Goal: Transaction & Acquisition: Purchase product/service

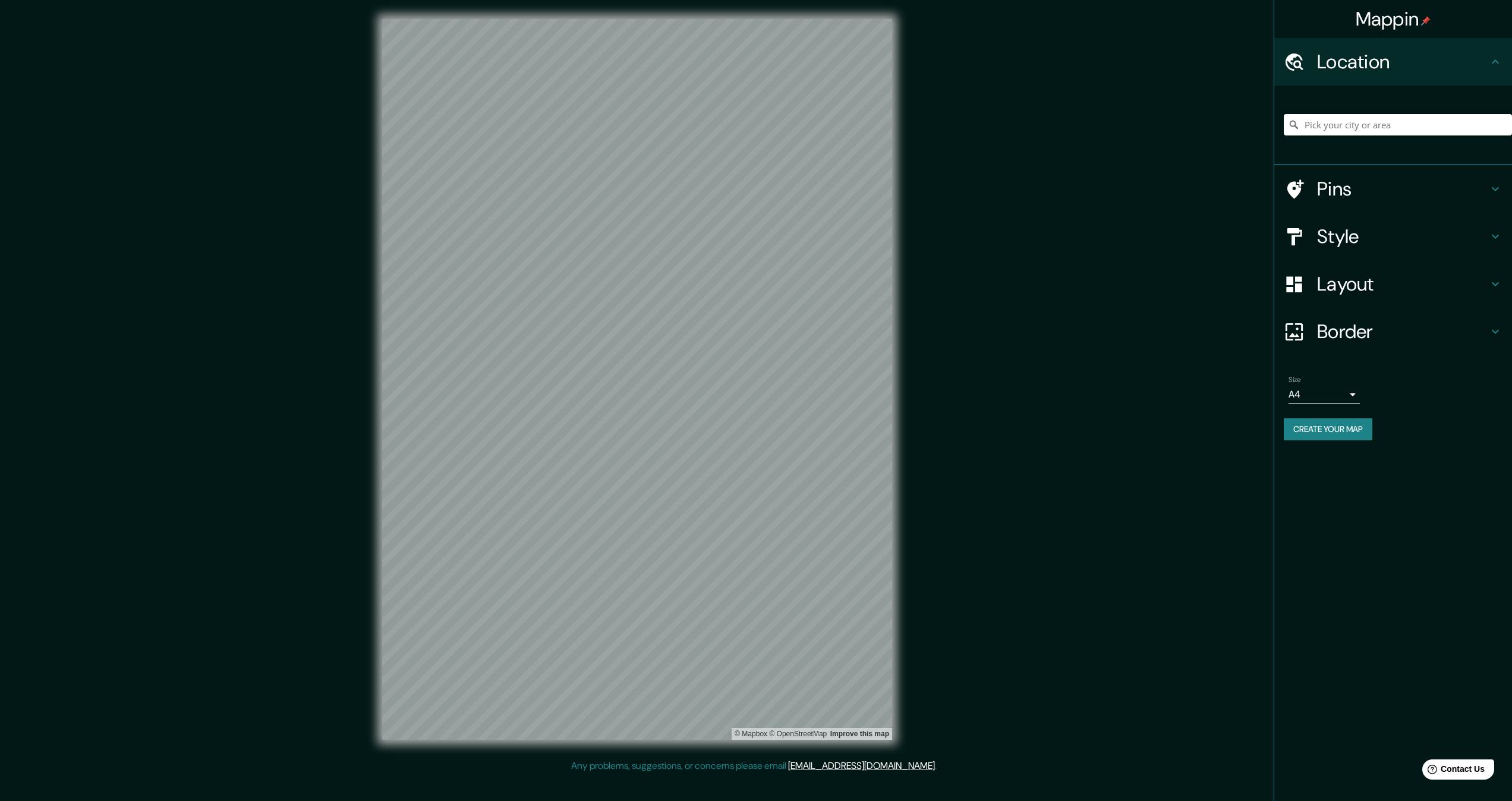
click at [1372, 124] on input "Pick your city or area" at bounding box center [1398, 124] width 228 height 21
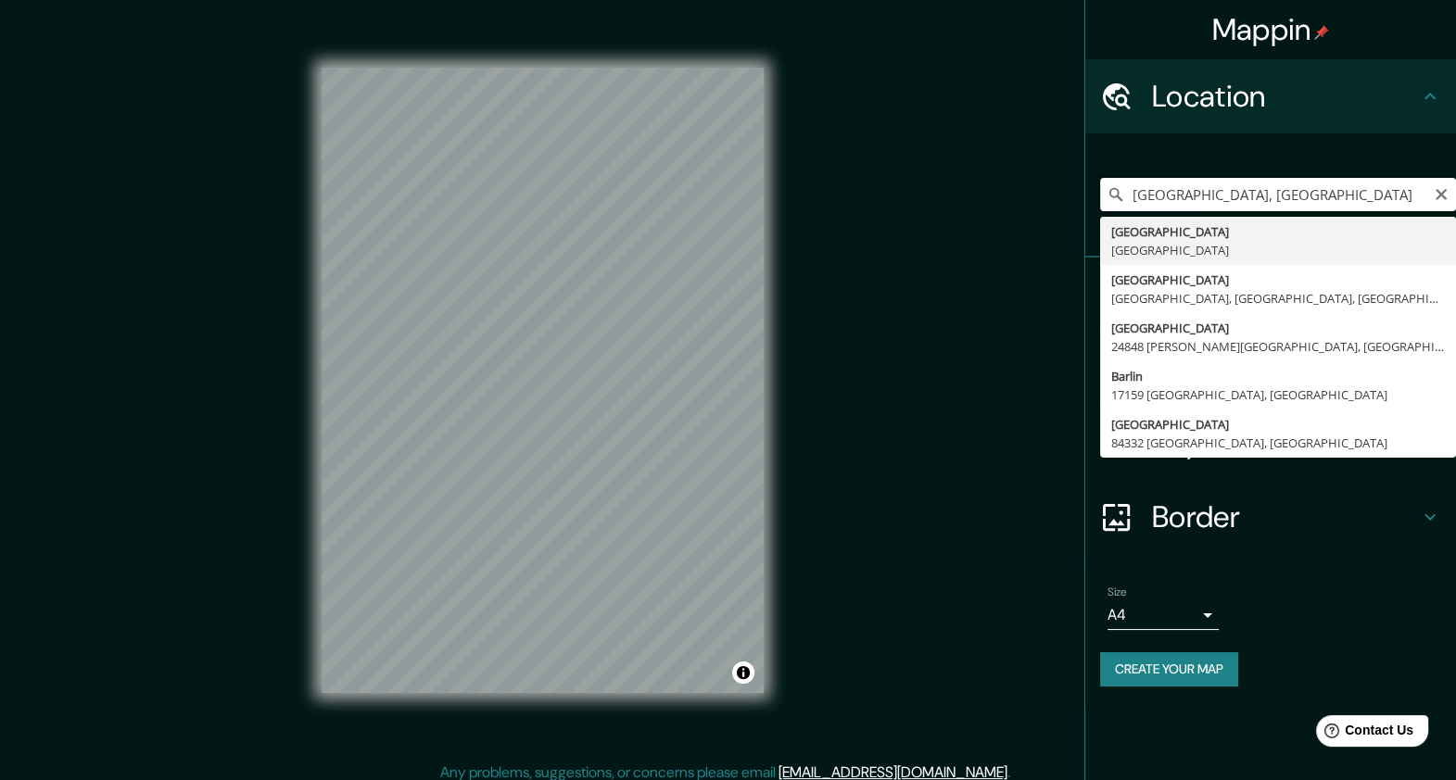
type input "[GEOGRAPHIC_DATA], [GEOGRAPHIC_DATA]"
click at [1252, 512] on h4 "Border" at bounding box center [1285, 516] width 267 height 37
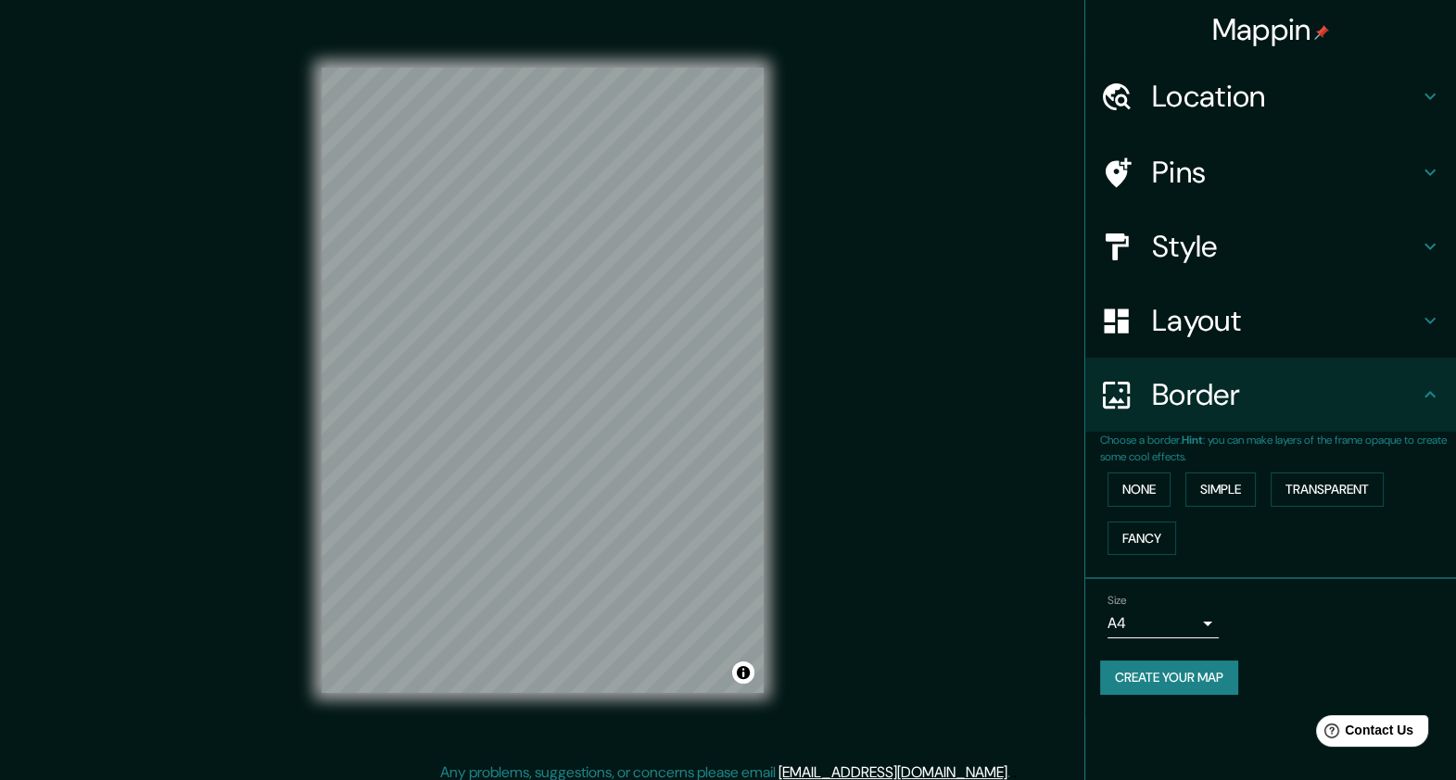
click at [1302, 346] on div "Layout" at bounding box center [1270, 321] width 371 height 74
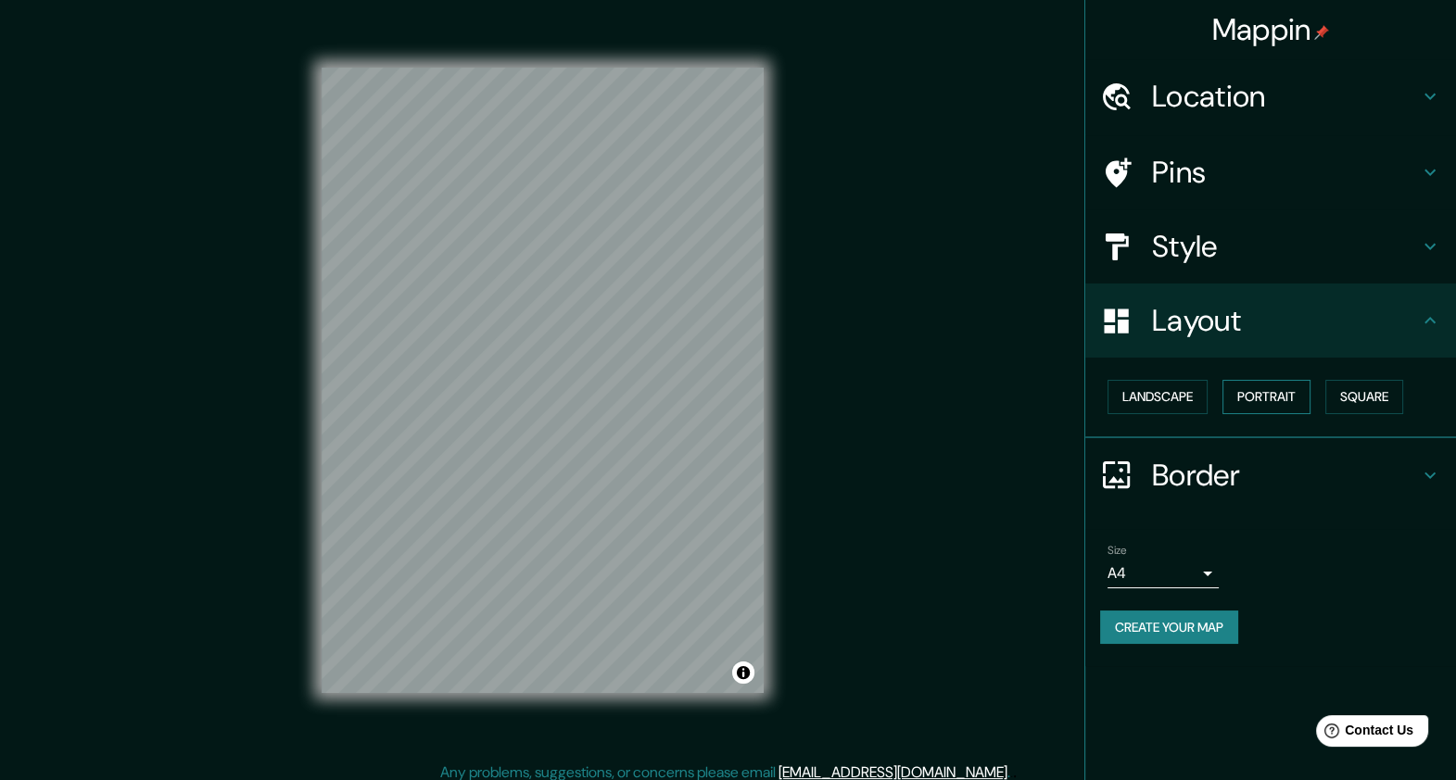
click at [1302, 394] on button "Portrait" at bounding box center [1266, 397] width 88 height 34
click at [1357, 394] on button "Square" at bounding box center [1364, 397] width 78 height 34
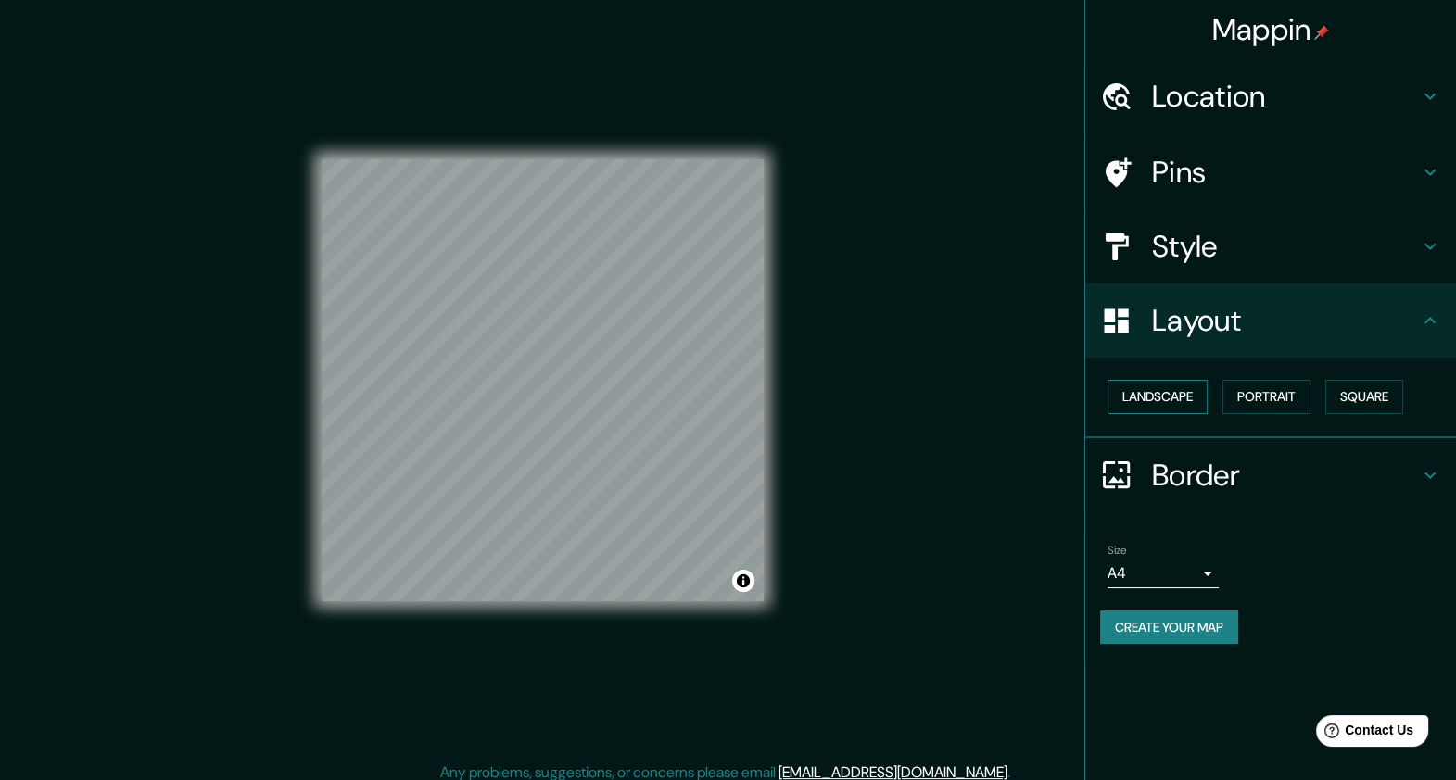
click at [1148, 401] on button "Landscape" at bounding box center [1157, 397] width 100 height 34
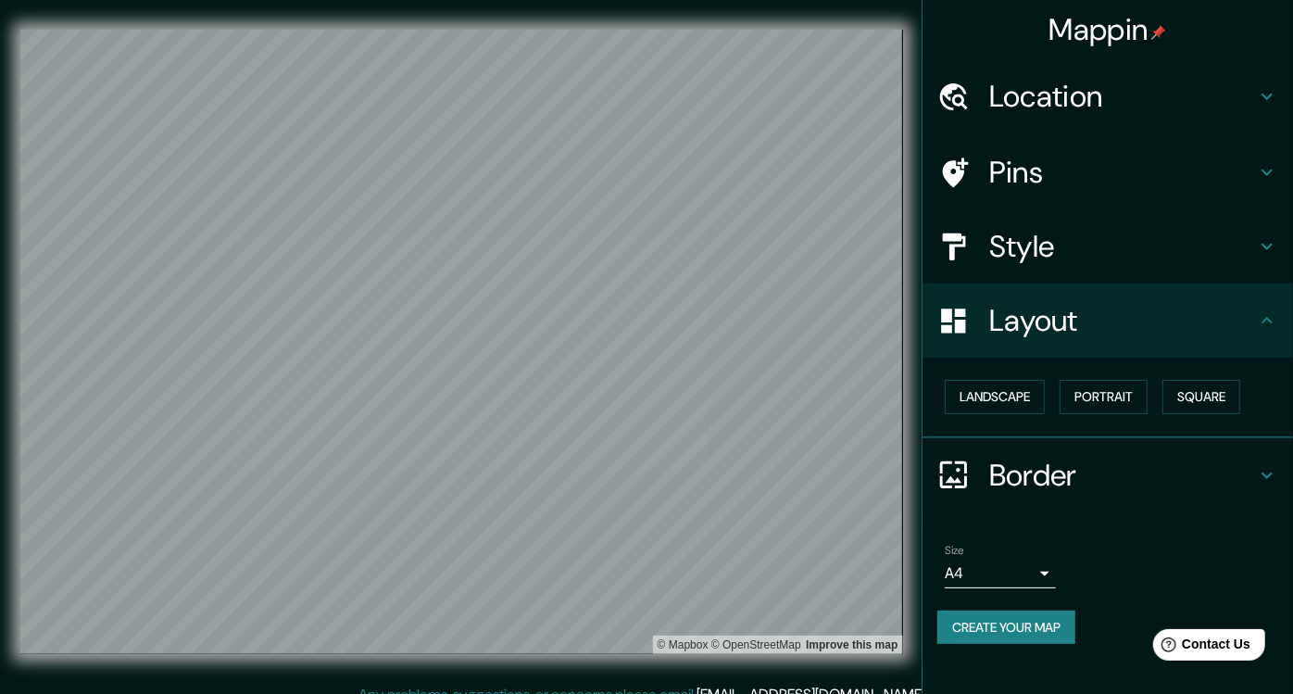
click at [1085, 87] on h4 "Location" at bounding box center [1123, 96] width 267 height 37
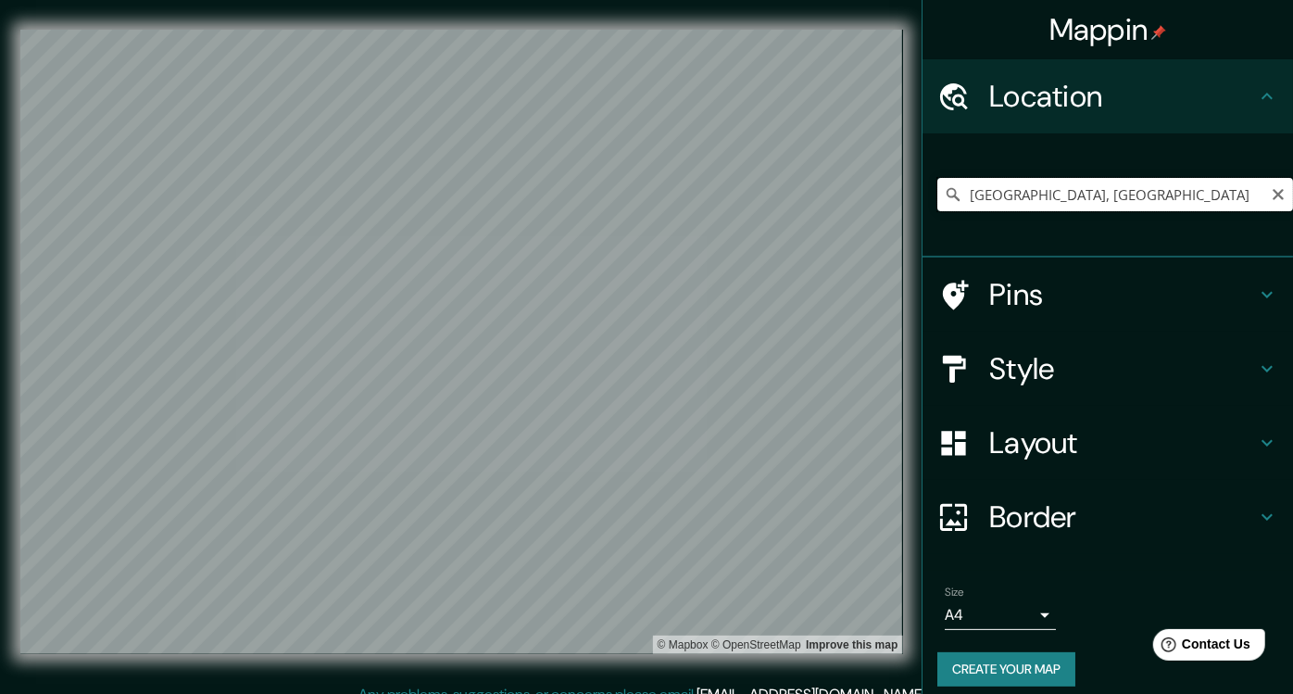
click at [1069, 192] on input "[GEOGRAPHIC_DATA], [GEOGRAPHIC_DATA]" at bounding box center [1116, 194] width 356 height 33
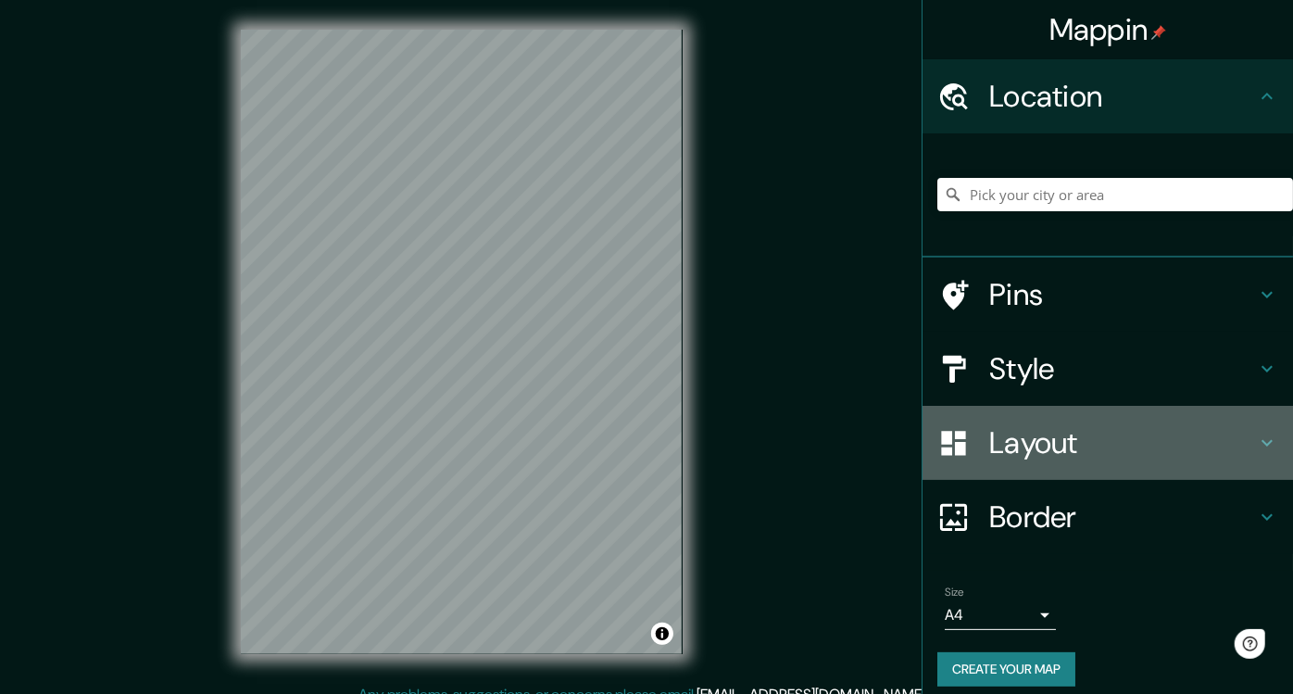
click at [1114, 437] on h4 "Layout" at bounding box center [1123, 442] width 267 height 37
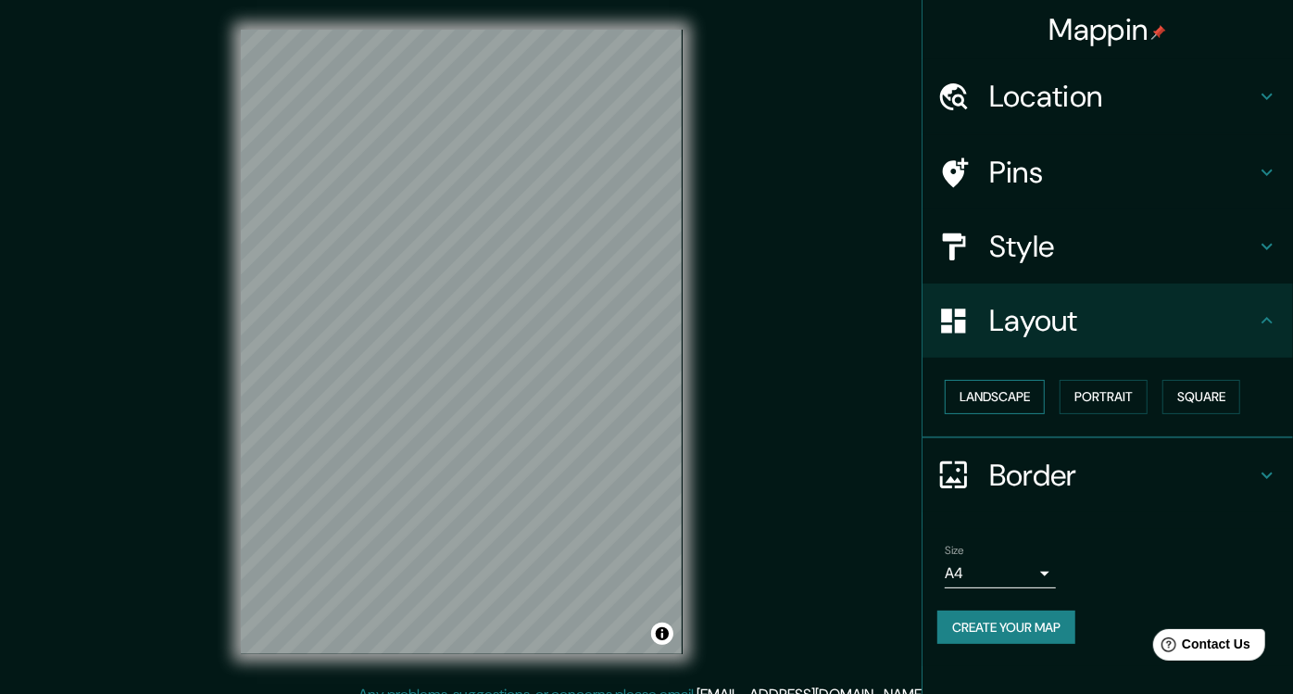
click at [1003, 394] on button "Landscape" at bounding box center [995, 397] width 100 height 34
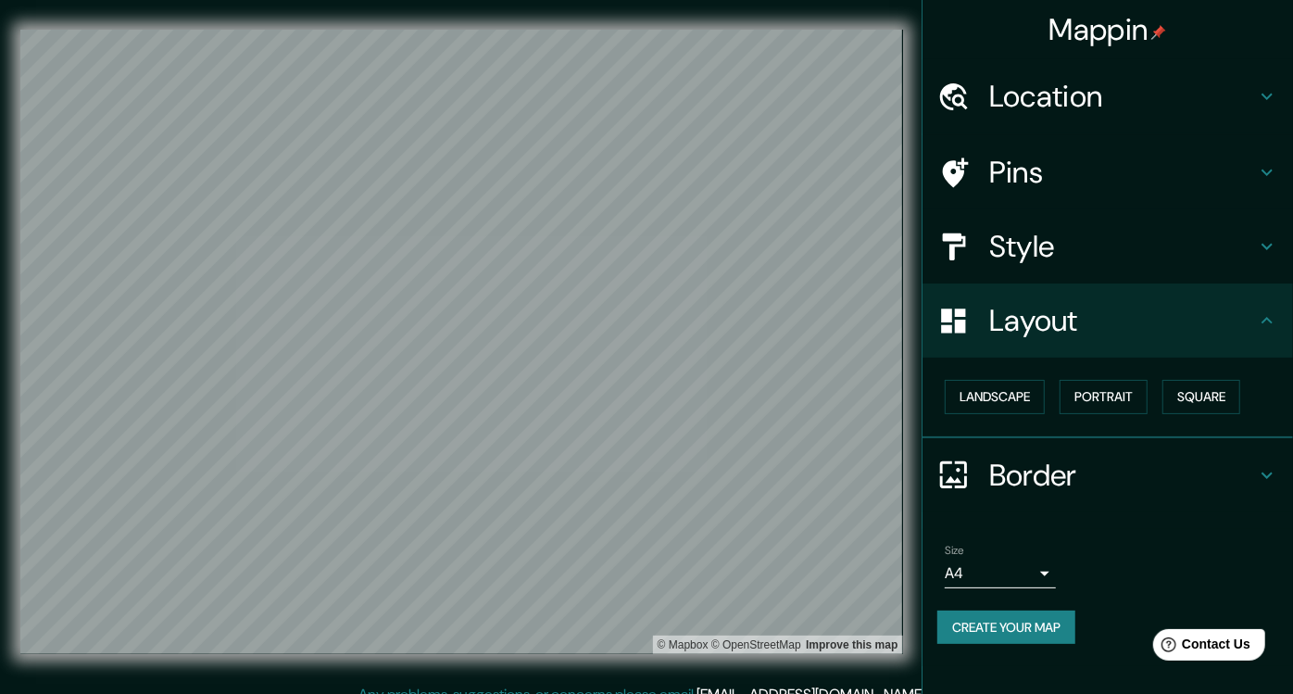
click at [1103, 90] on h4 "Location" at bounding box center [1123, 96] width 267 height 37
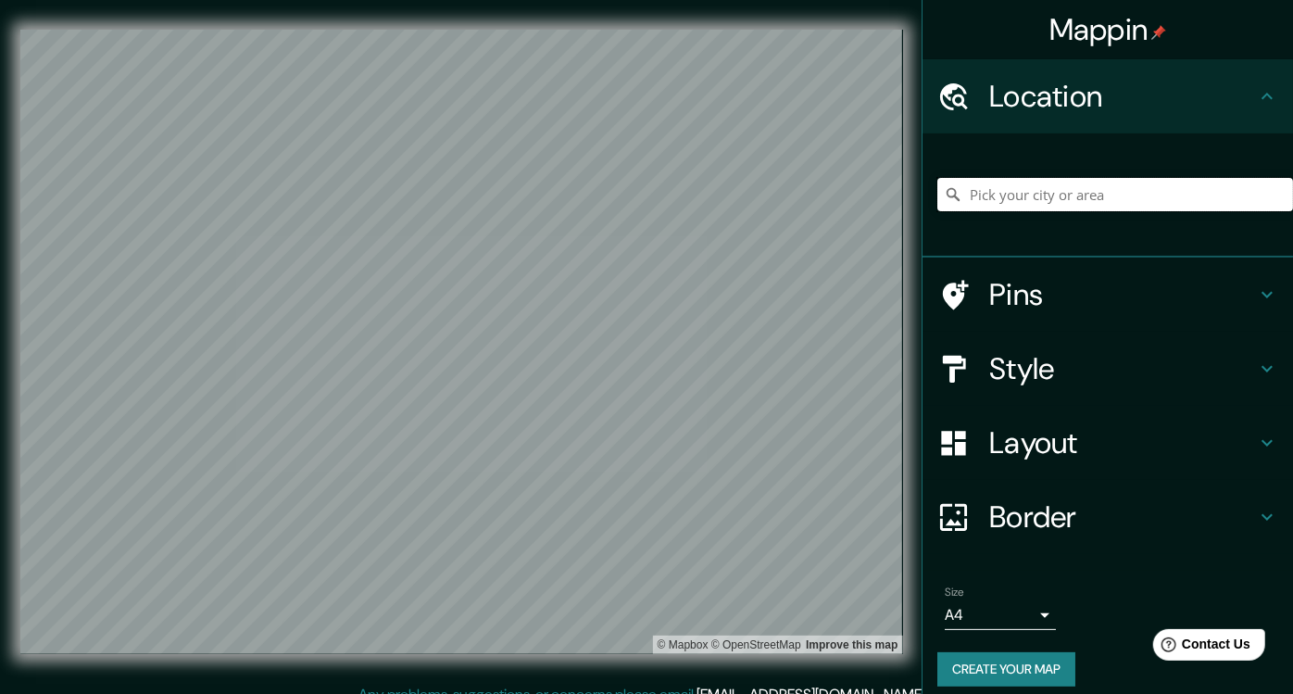
click at [1084, 196] on input "Pick your city or area" at bounding box center [1116, 194] width 356 height 33
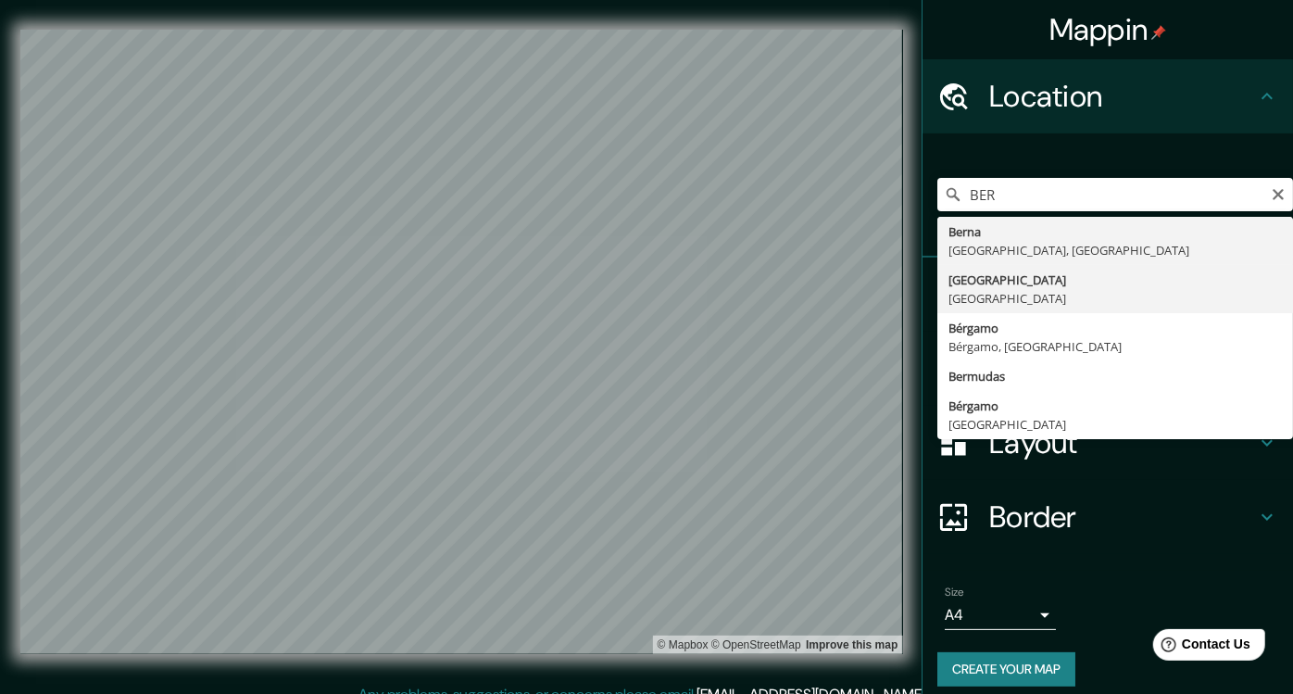
type input "[GEOGRAPHIC_DATA], [GEOGRAPHIC_DATA]"
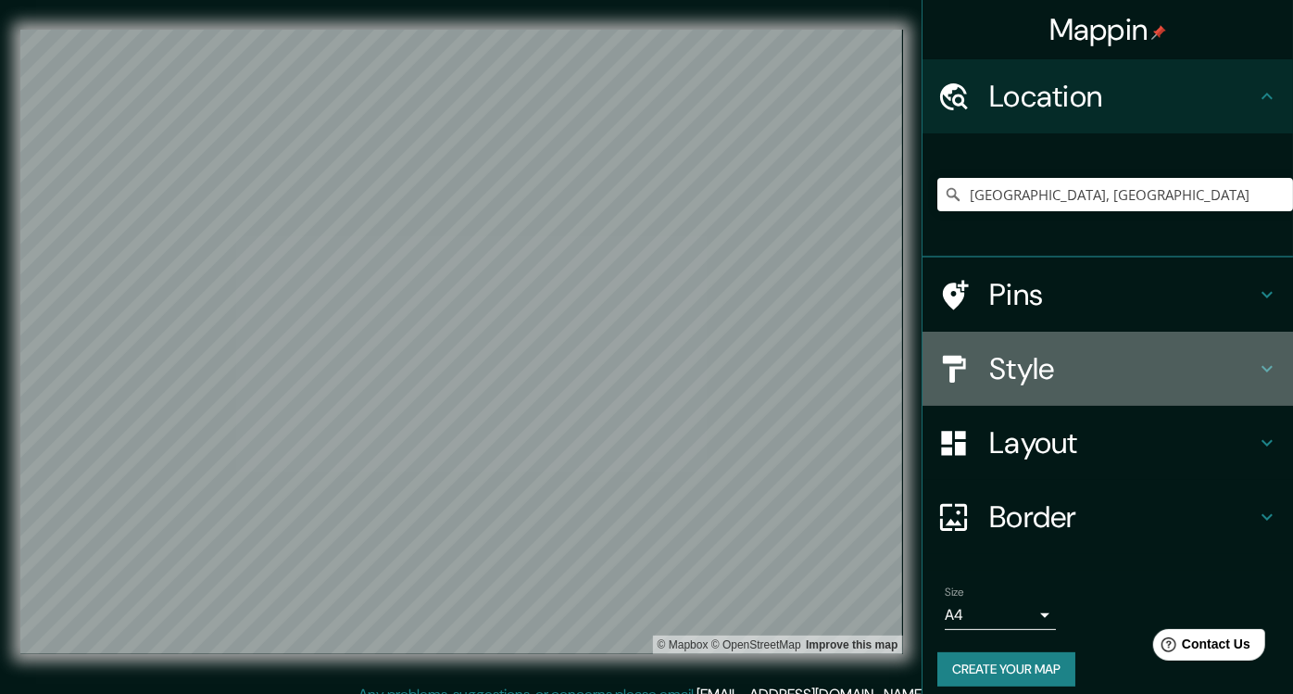
click at [1192, 365] on h4 "Style" at bounding box center [1123, 368] width 267 height 37
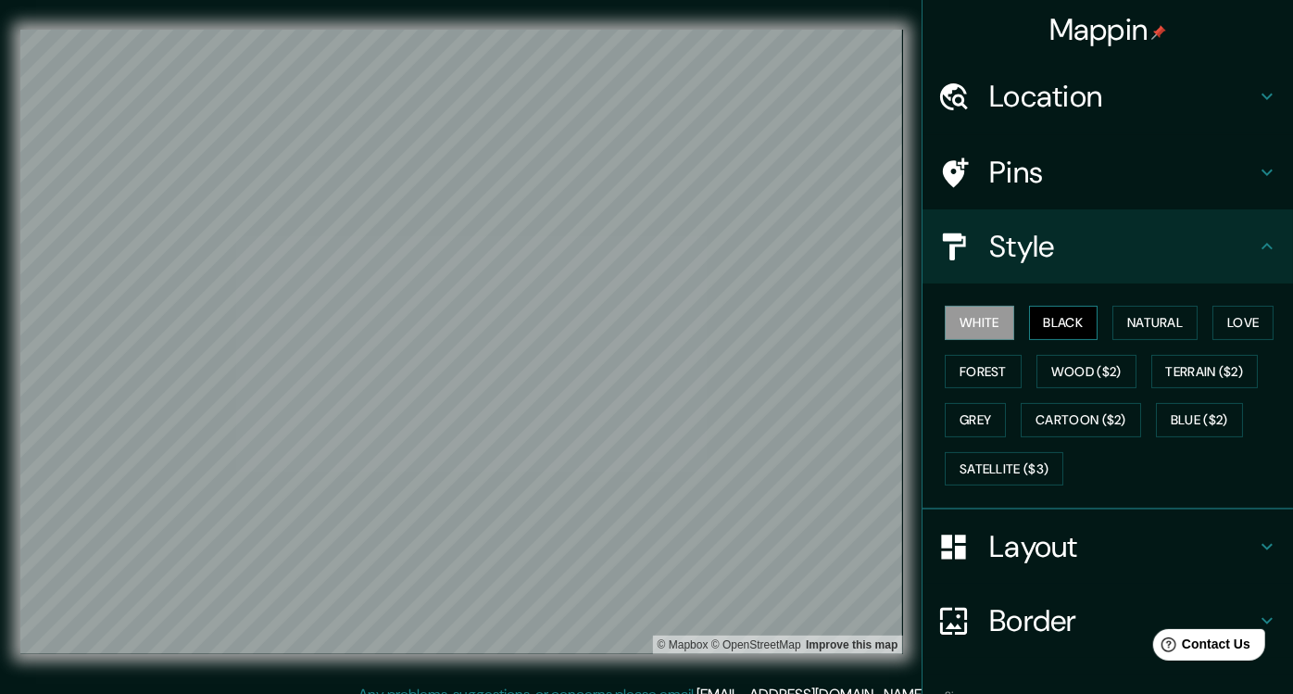
click at [1053, 314] on button "Black" at bounding box center [1063, 323] width 69 height 34
click at [1143, 310] on button "Natural" at bounding box center [1155, 323] width 85 height 34
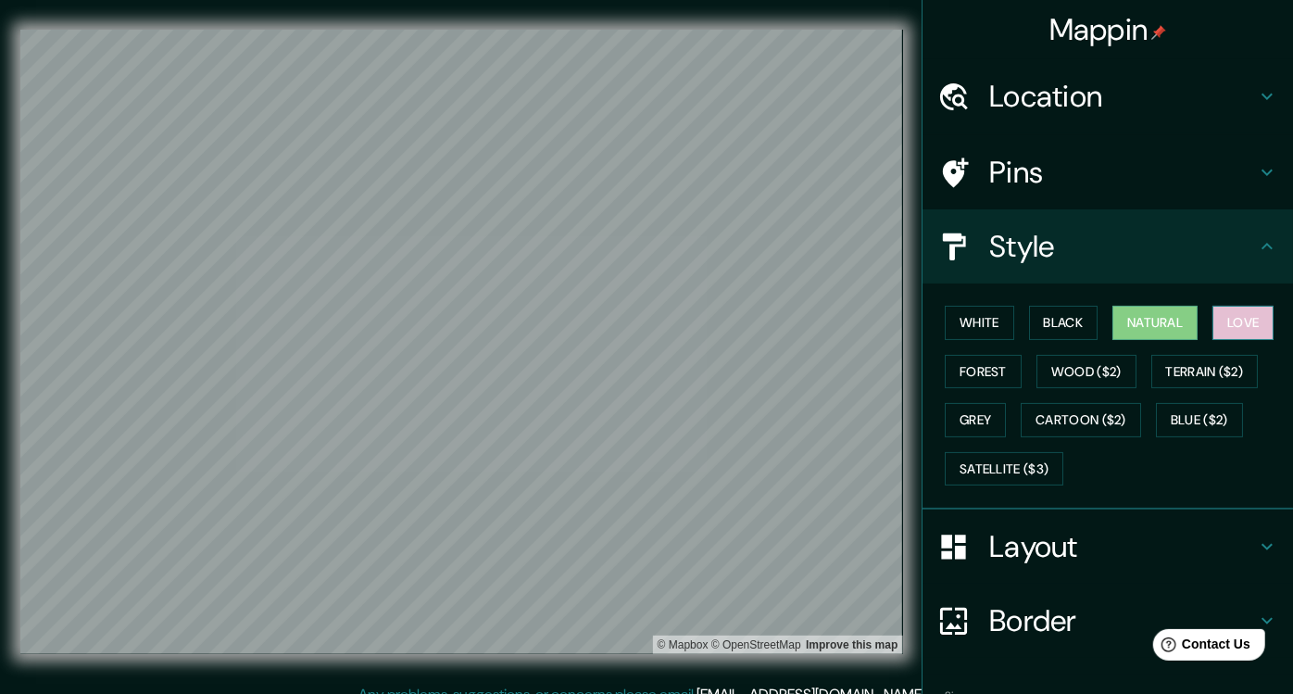
click at [1228, 318] on button "Love" at bounding box center [1243, 323] width 61 height 34
click at [995, 371] on button "Forest" at bounding box center [983, 372] width 77 height 34
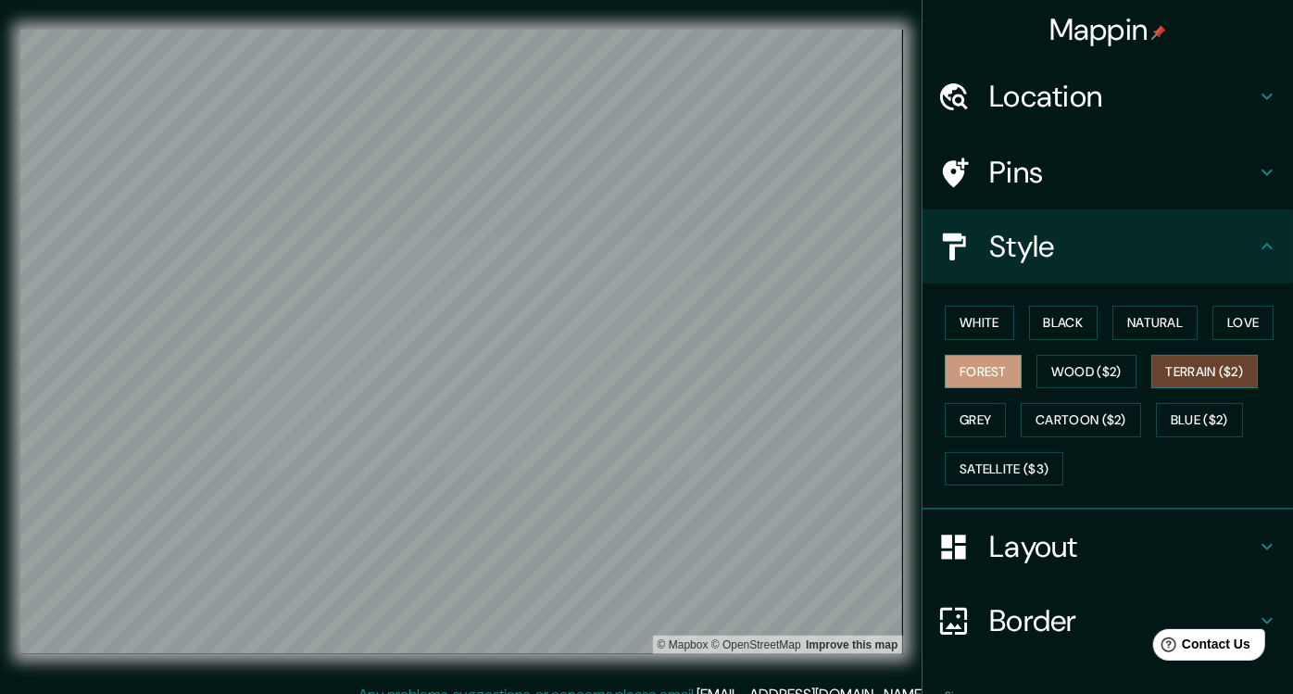
click at [1191, 375] on button "Terrain ($2)" at bounding box center [1205, 372] width 107 height 34
click at [968, 426] on button "Grey" at bounding box center [975, 420] width 61 height 34
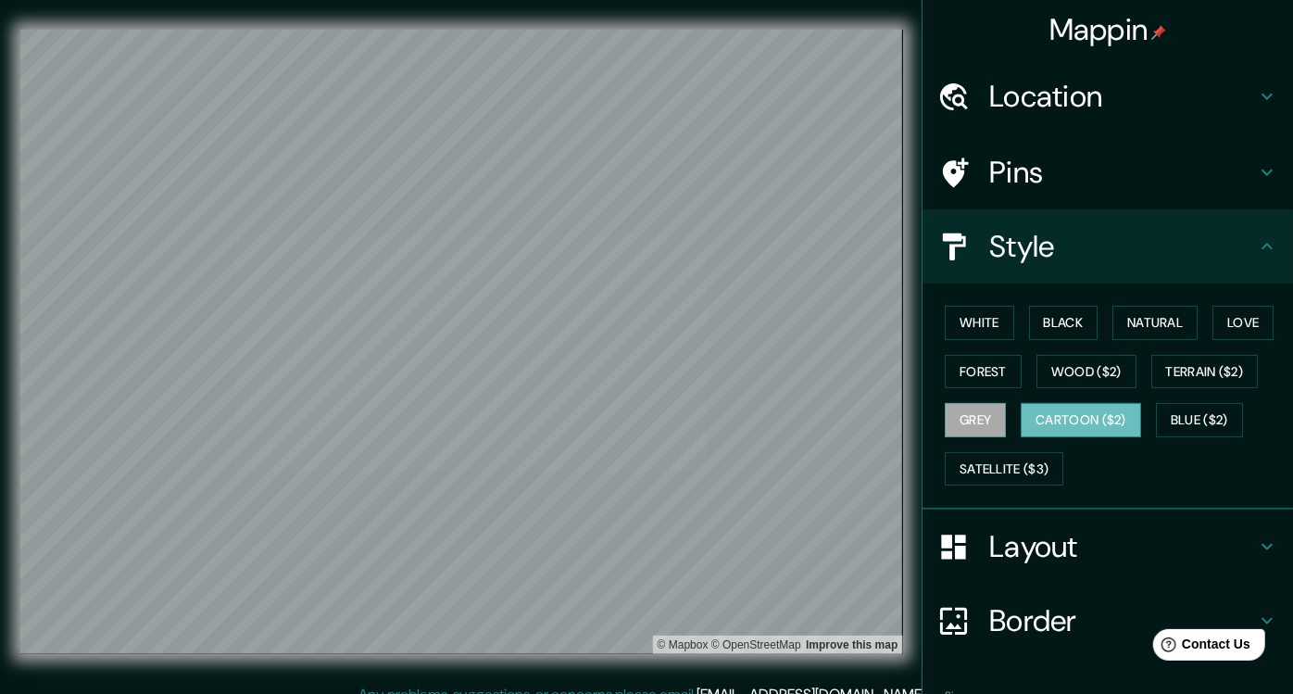
click at [1096, 417] on button "Cartoon ($2)" at bounding box center [1081, 420] width 120 height 34
click at [1088, 361] on button "Wood ($2)" at bounding box center [1087, 372] width 100 height 34
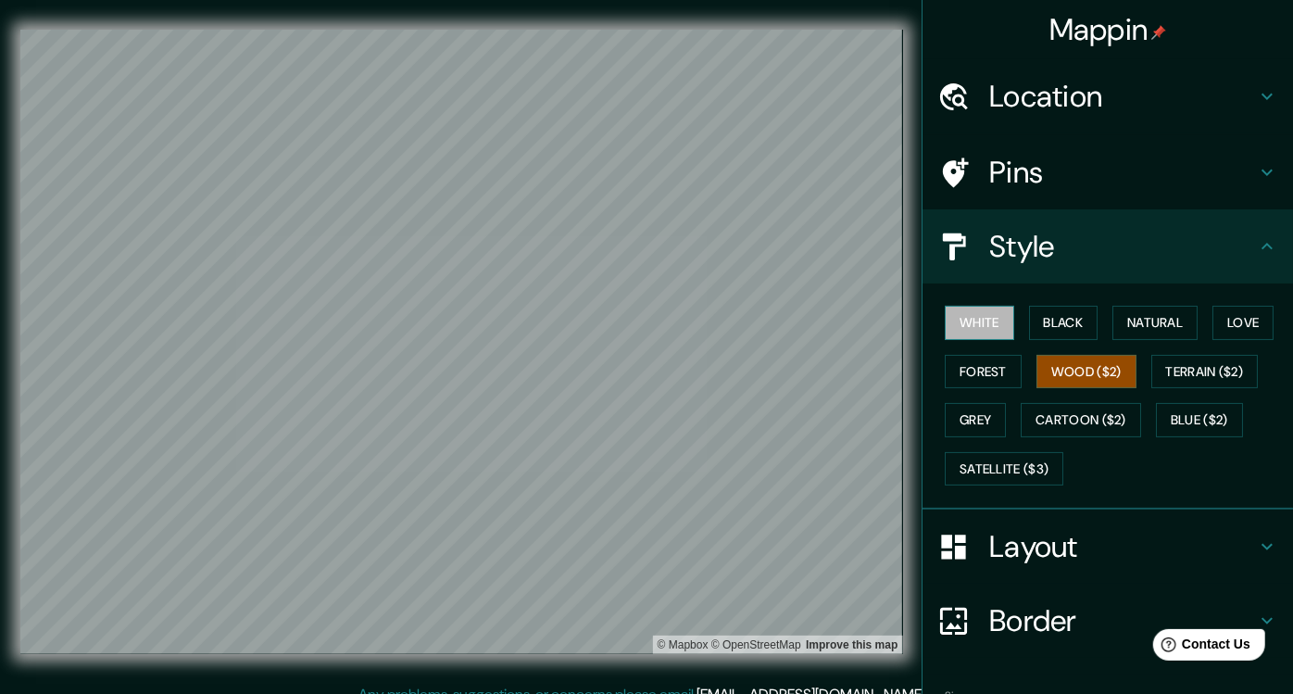
click at [976, 318] on button "White" at bounding box center [979, 323] width 69 height 34
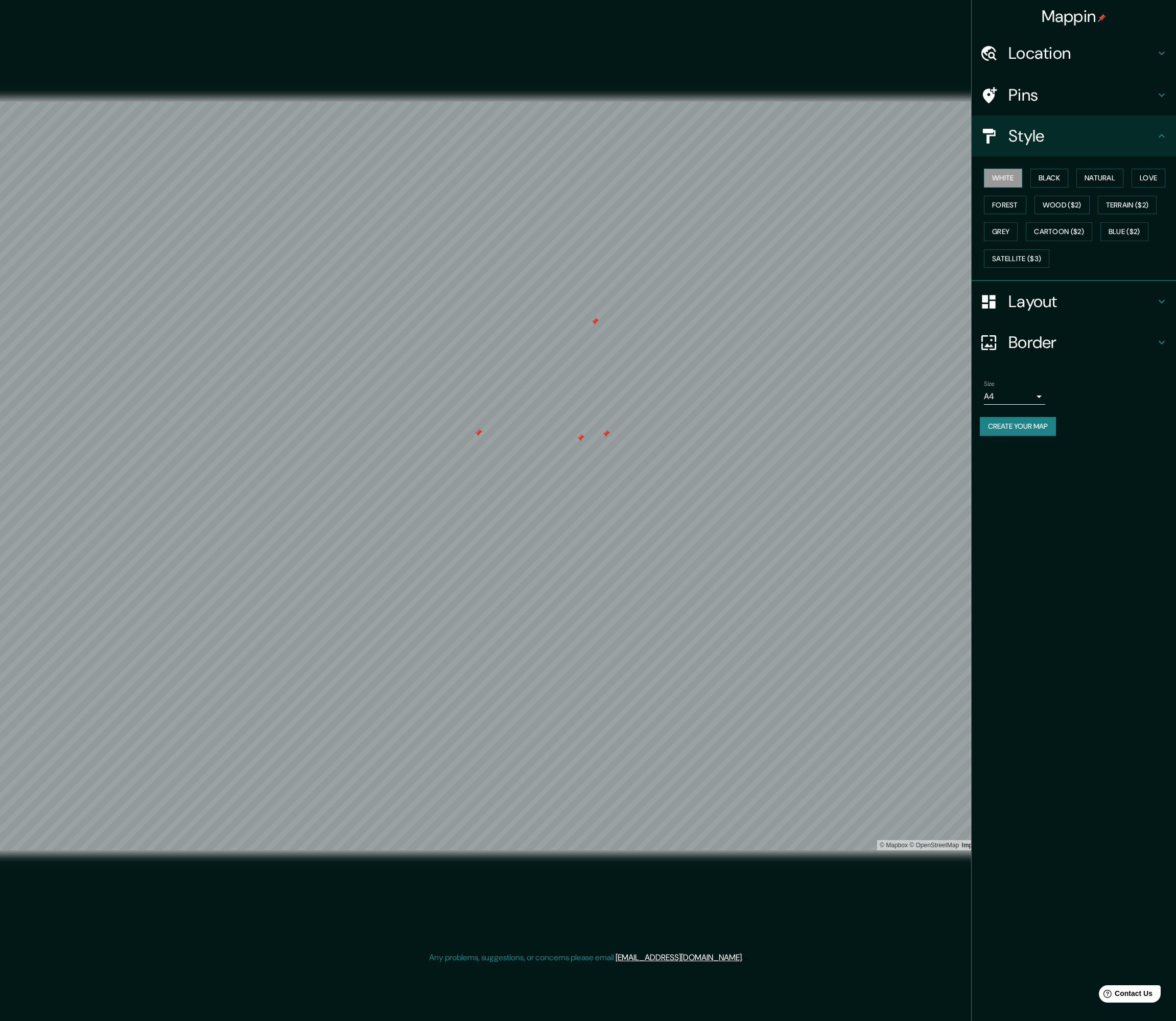
click at [713, 103] on h4 "Pins" at bounding box center [1082, 95] width 147 height 20
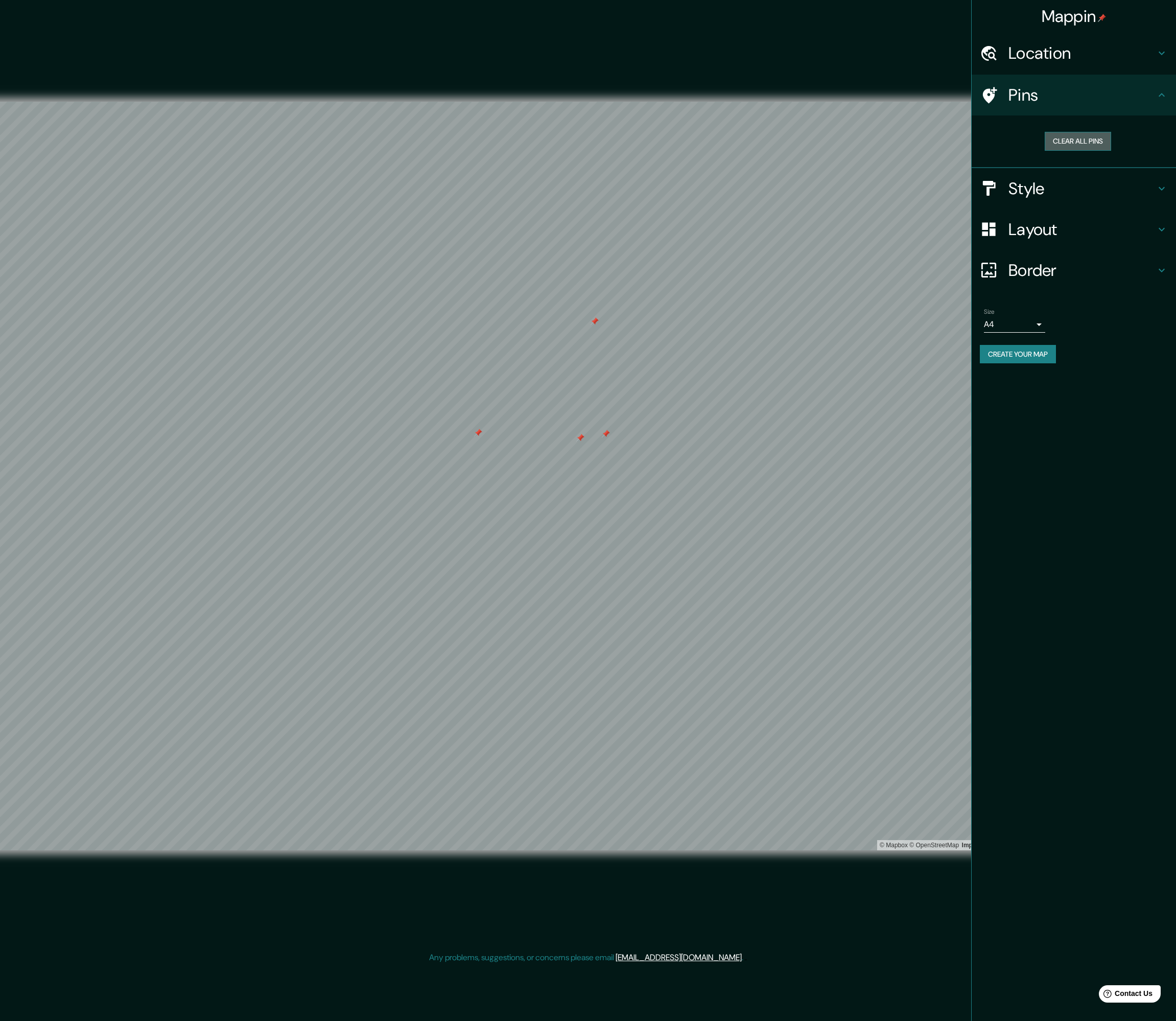
click at [713, 138] on button "Clear all pins" at bounding box center [1078, 141] width 66 height 19
drag, startPoint x: 1116, startPoint y: 135, endPoint x: 1108, endPoint y: 136, distance: 8.1
click at [713, 133] on div "Clear all pins" at bounding box center [1078, 141] width 180 height 19
click at [713, 136] on button "Clear all pins" at bounding box center [1078, 141] width 66 height 19
